Goal: Transaction & Acquisition: Purchase product/service

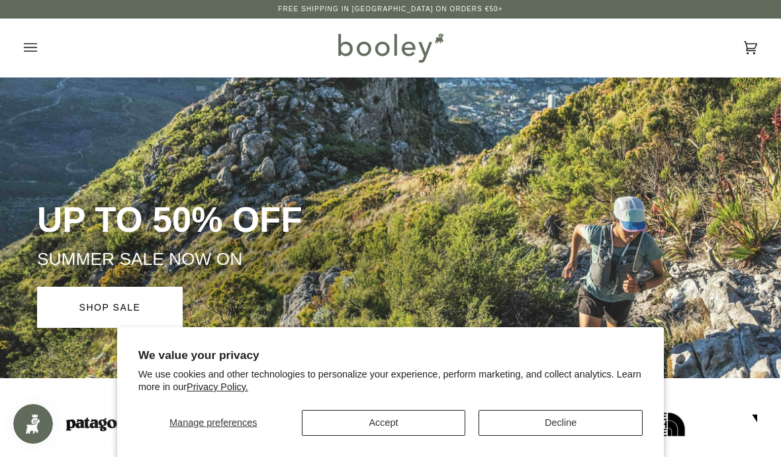
click at [564, 420] on button "Decline" at bounding box center [560, 423] width 164 height 26
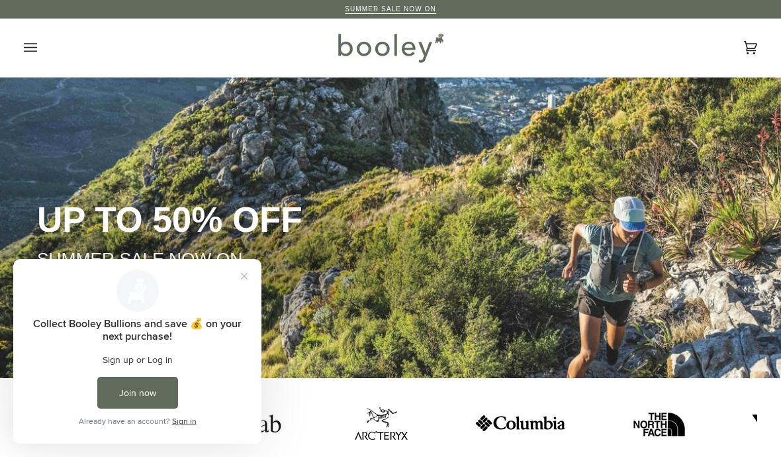
click at [30, 49] on icon "Open menu" at bounding box center [30, 48] width 13 height 20
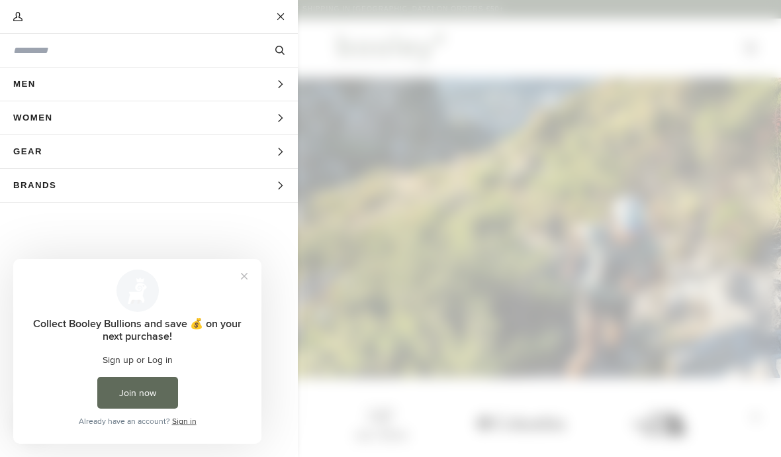
click at [99, 118] on button "Women Expand menu" at bounding box center [149, 118] width 298 height 34
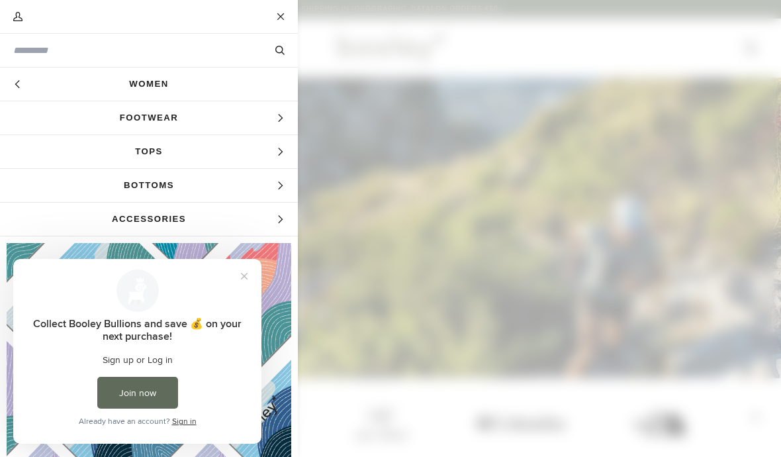
click at [175, 116] on span "Footwear" at bounding box center [149, 117] width 298 height 33
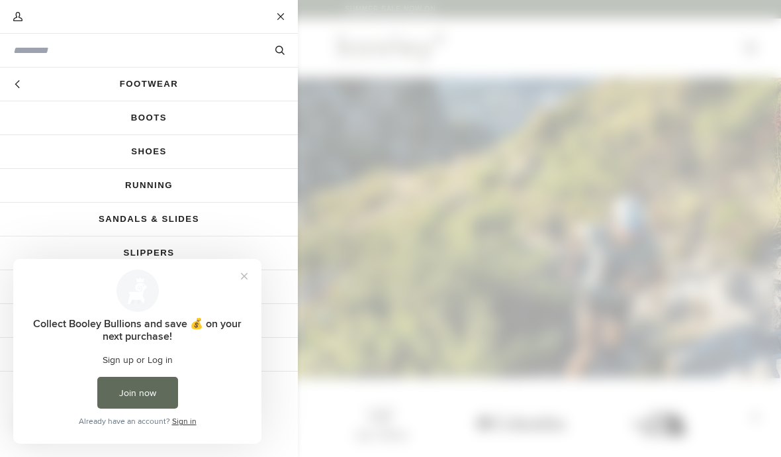
click at [165, 181] on link "Running" at bounding box center [149, 185] width 298 height 33
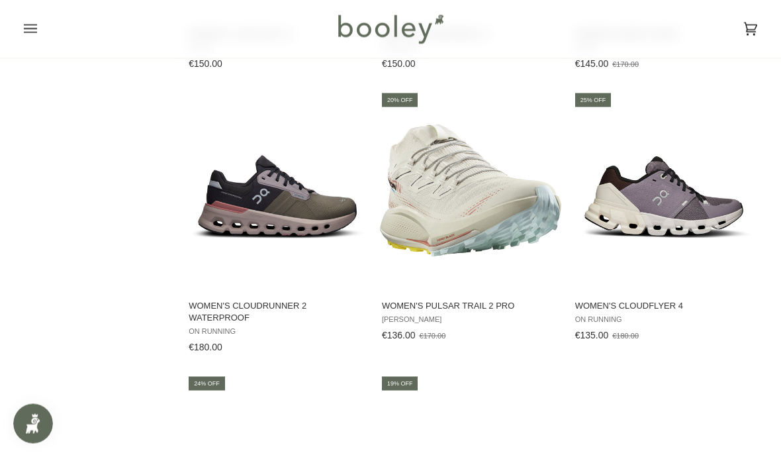
scroll to position [1494, 0]
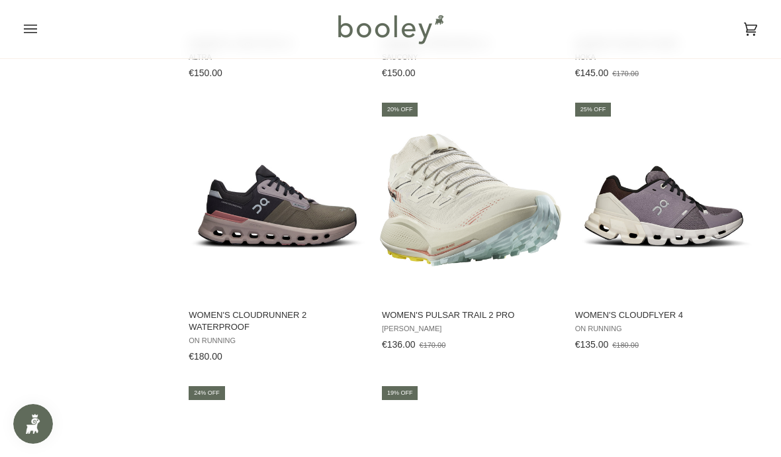
click at [663, 209] on img "Women's Cloudflyer 4" at bounding box center [663, 199] width 181 height 181
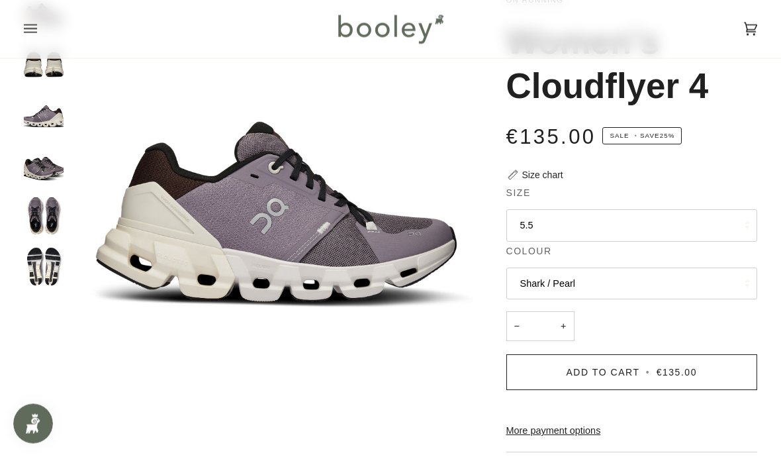
scroll to position [101, 0]
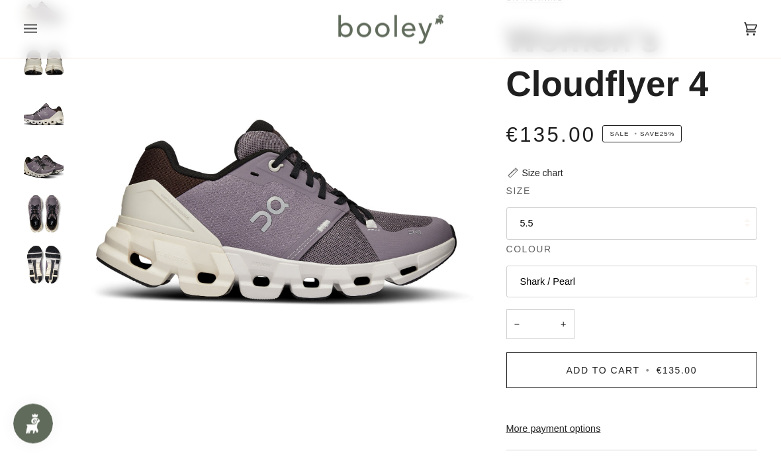
click at [43, 255] on img "On Women's Cloudflyer 4 Shark / Pearl - Booley Galway" at bounding box center [44, 265] width 40 height 40
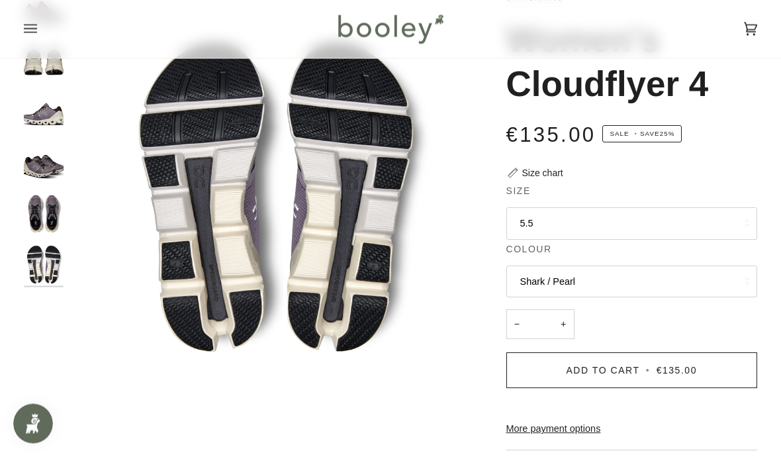
scroll to position [102, 0]
click at [46, 207] on img "On Women's Cloudflyer 4 Shark / Pearl - Booley Galway" at bounding box center [44, 213] width 40 height 40
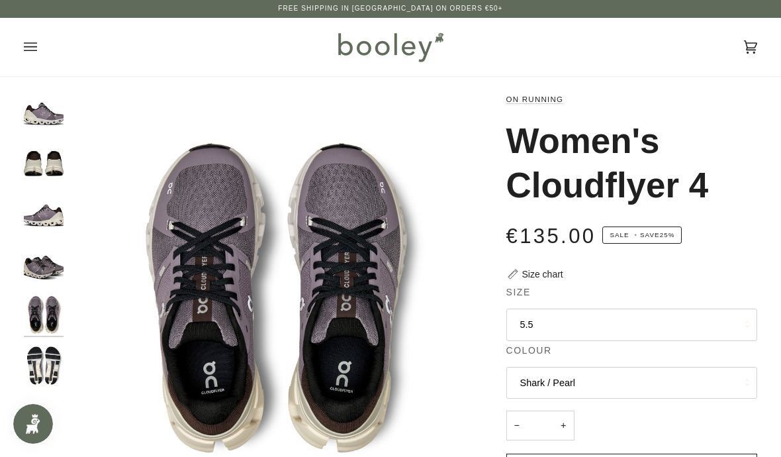
scroll to position [1, 0]
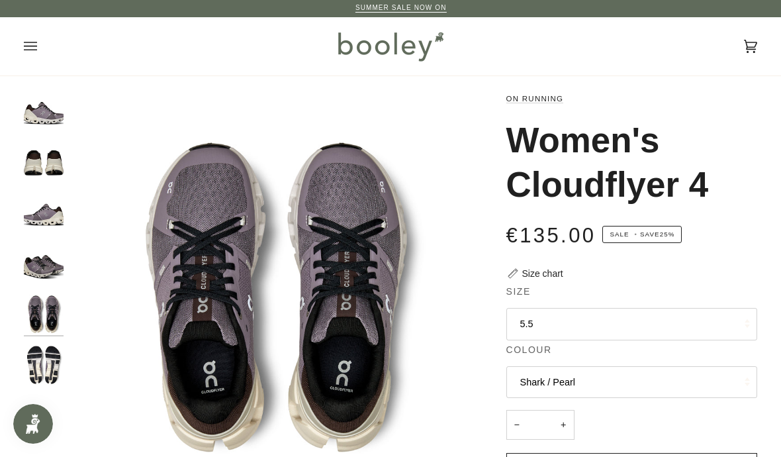
click at [50, 210] on img "On Women's Cloudflyer 4 Shark / Pearl - Booley Galway" at bounding box center [44, 213] width 40 height 40
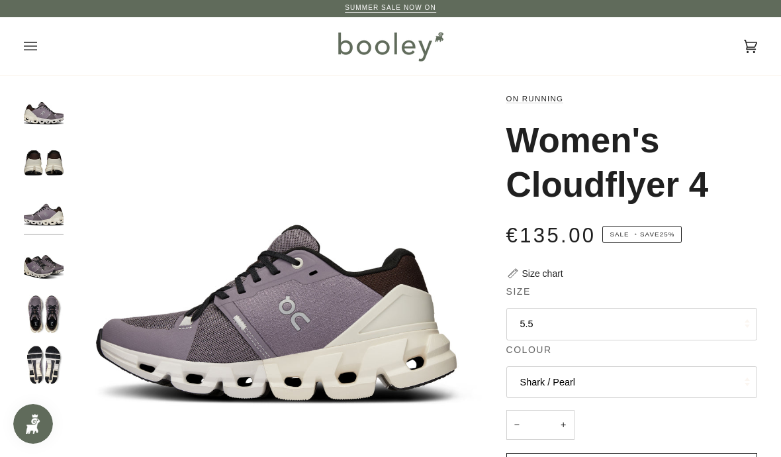
click at [49, 159] on img "On Women's Cloudflyer 4 Shark / Pearl - Booley Galway" at bounding box center [44, 162] width 40 height 40
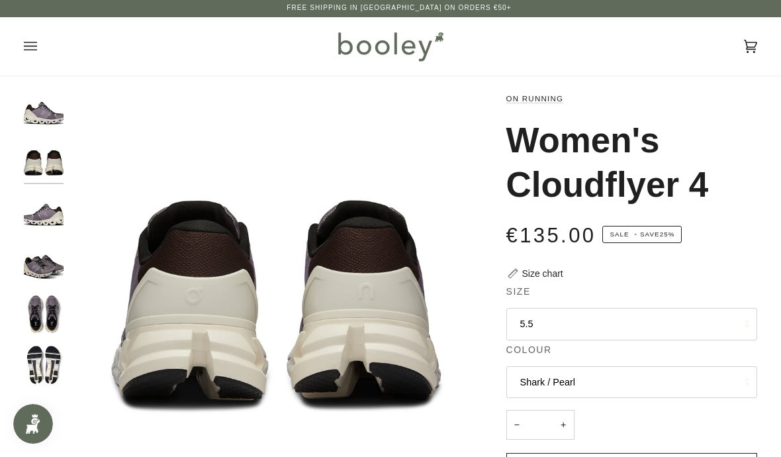
click at [48, 109] on img "On Women's Cloudflyer 4 Shark / Pearl - Booley Galway" at bounding box center [44, 111] width 40 height 40
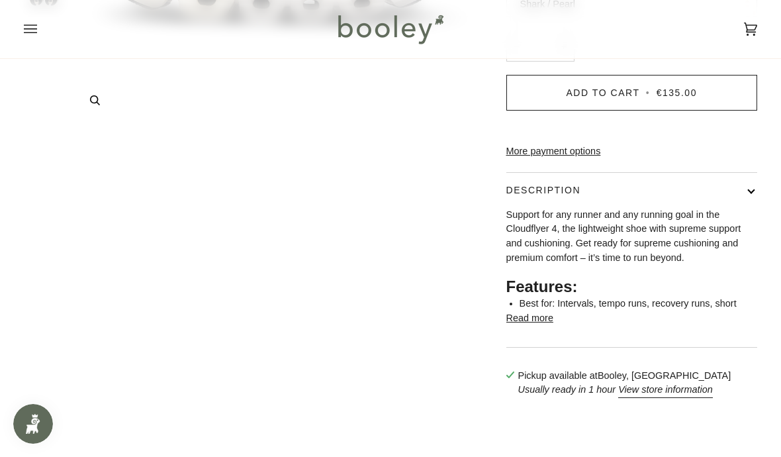
scroll to position [377, 0]
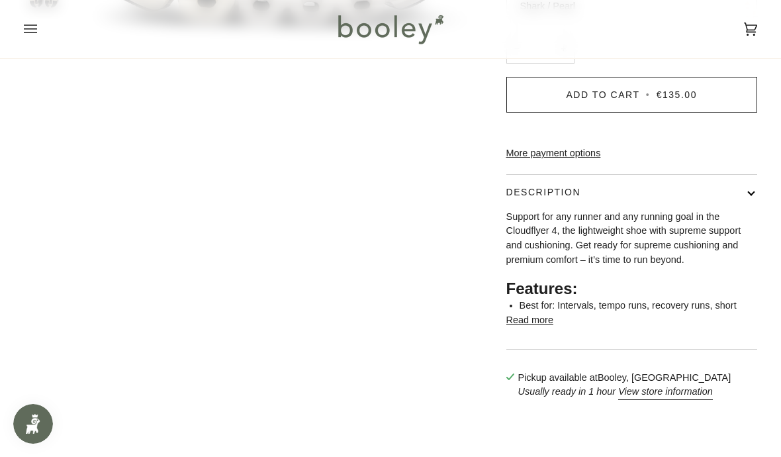
click at [561, 252] on p "Support for any runner and any running goal in the Cloudflyer 4, the lightweigh…" at bounding box center [631, 239] width 251 height 58
click at [543, 328] on button "Read more" at bounding box center [529, 320] width 47 height 15
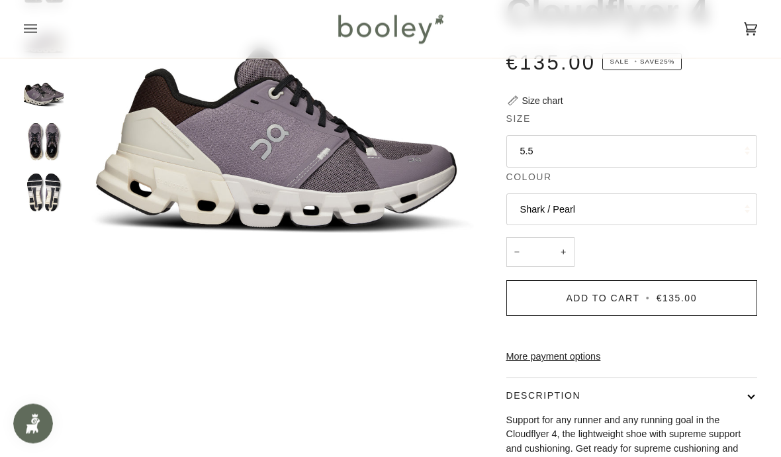
scroll to position [158, 0]
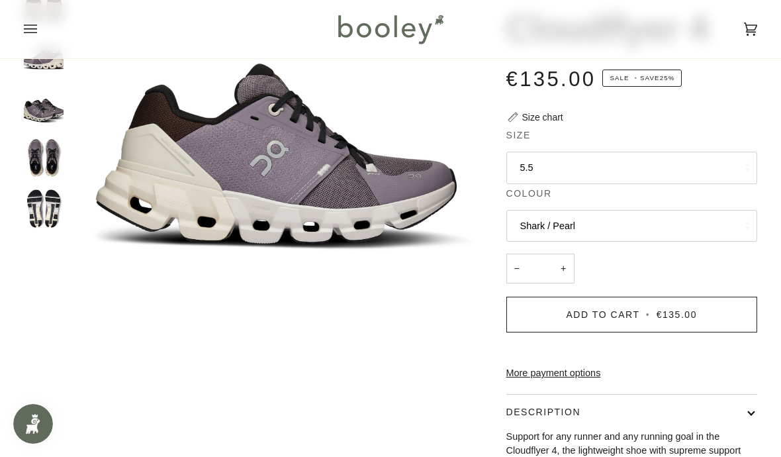
click at [635, 310] on span "Add to Cart" at bounding box center [602, 314] width 73 height 11
click at [645, 309] on span "•" at bounding box center [647, 314] width 9 height 11
click at [750, 26] on icon at bounding box center [750, 29] width 13 height 20
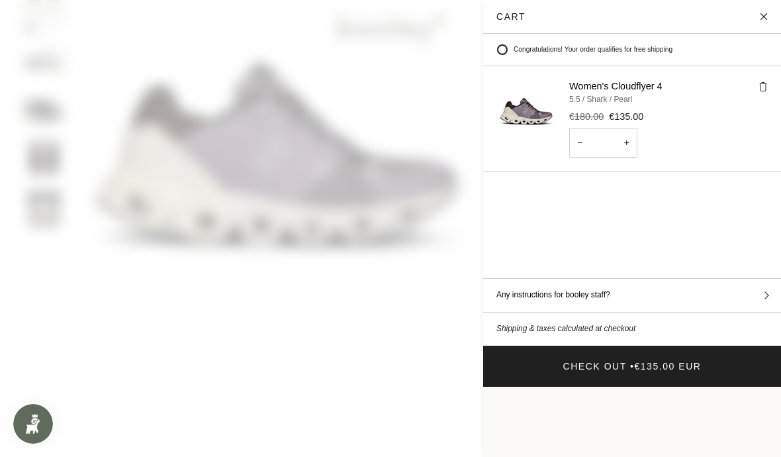
click at [764, 279] on button "Any instructions for booley staff?" at bounding box center [632, 295] width 298 height 33
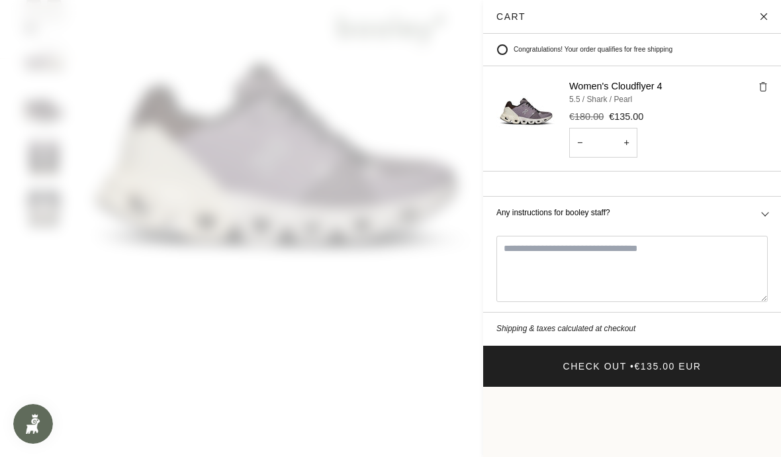
click at [623, 345] on button "Check Out • €135.00 EUR" at bounding box center [632, 365] width 298 height 41
